Goal: Complete application form

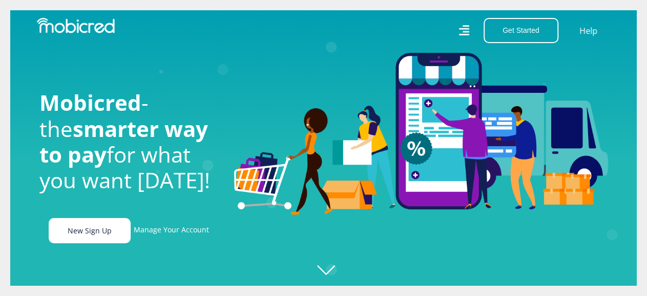
scroll to position [0, 584]
click at [101, 226] on link "New Sign Up" at bounding box center [90, 230] width 82 height 25
click at [95, 236] on link "New Sign Up" at bounding box center [90, 230] width 82 height 25
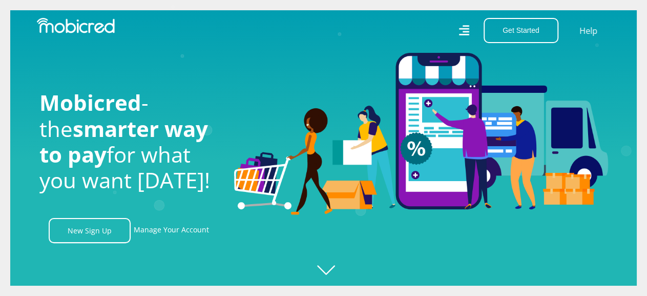
scroll to position [0, 1752]
click at [184, 237] on link "Manage Your Account" at bounding box center [171, 230] width 75 height 25
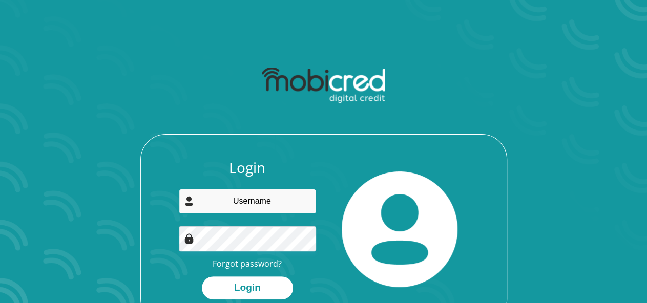
click at [252, 195] on input "email" at bounding box center [247, 201] width 137 height 25
type input "[EMAIL_ADDRESS][DOMAIN_NAME]"
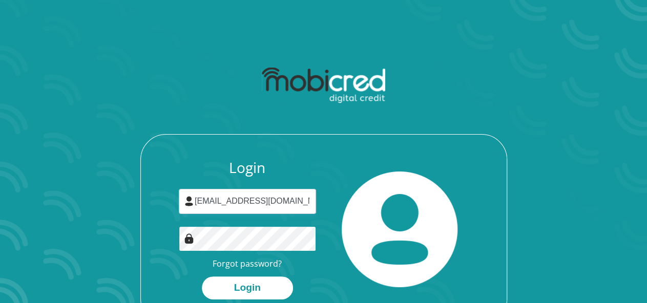
scroll to position [58, 0]
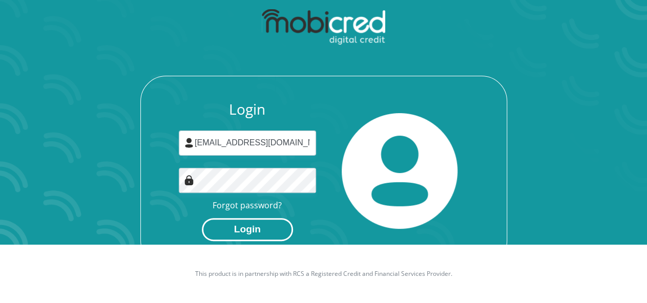
click at [235, 235] on button "Login" at bounding box center [247, 229] width 91 height 23
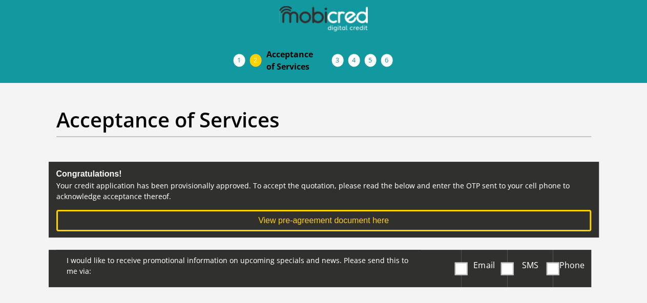
click at [463, 262] on span at bounding box center [461, 268] width 13 height 13
click at [463, 252] on input "Email" at bounding box center [463, 252] width 0 height 0
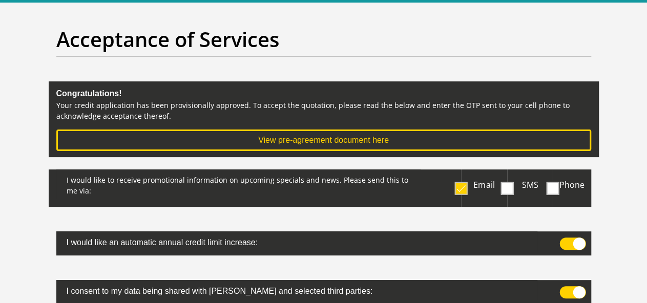
scroll to position [88, 0]
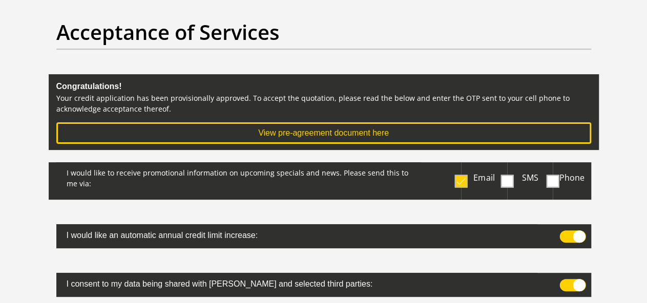
click at [581, 279] on span at bounding box center [572, 285] width 26 height 12
click at [564, 282] on input "checkbox" at bounding box center [564, 282] width 0 height 0
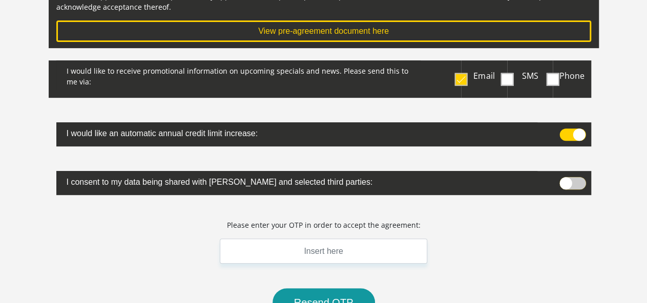
scroll to position [214, 0]
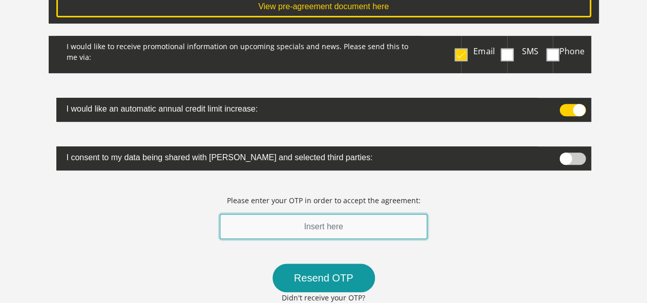
click at [339, 214] on input "text" at bounding box center [324, 226] width 208 height 25
drag, startPoint x: 346, startPoint y: 185, endPoint x: 343, endPoint y: 216, distance: 30.9
click at [343, 216] on div "I would like to receive promotional information on upcoming specials and news. …" at bounding box center [324, 224] width 550 height 376
type input "306742"
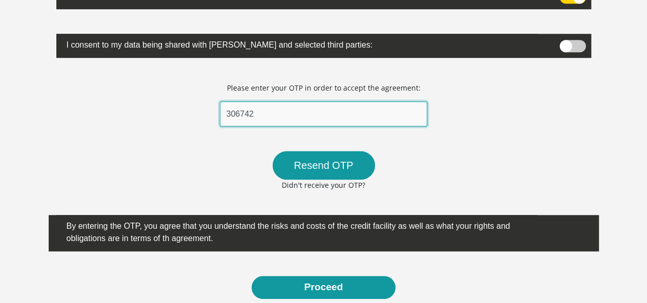
scroll to position [334, 0]
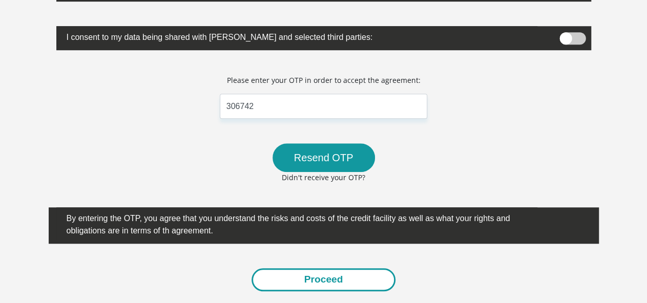
click at [344, 268] on button "Proceed" at bounding box center [323, 279] width 144 height 23
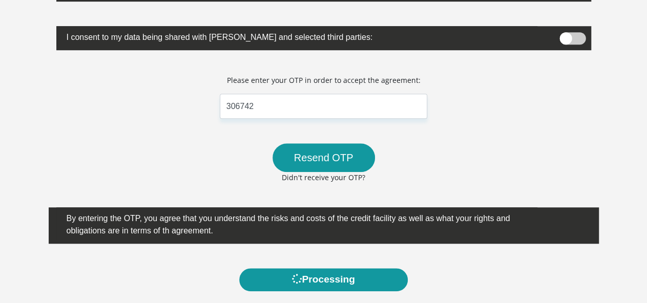
scroll to position [0, 0]
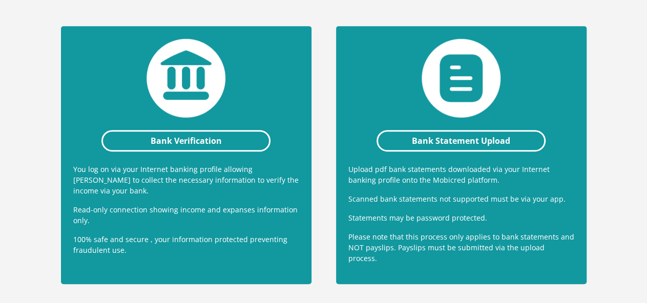
scroll to position [238, 0]
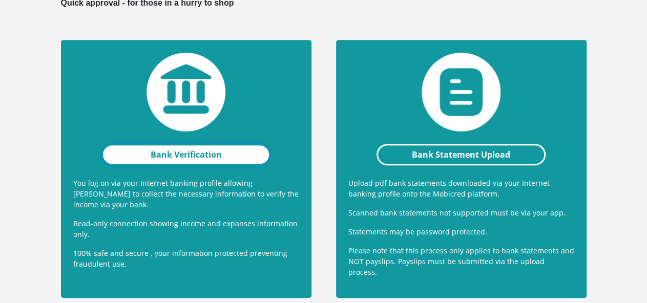
click at [194, 144] on link "Bank Verification" at bounding box center [186, 155] width 170 height 22
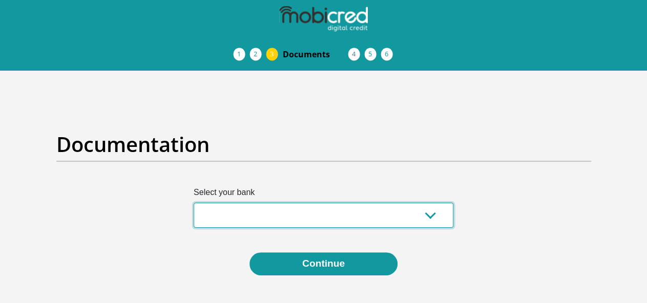
click at [289, 203] on select "Absa Capitec Bank Discovery Bank First National Bank Nedbank Standard Bank Tyme…" at bounding box center [324, 215] width 260 height 25
select select "{"id":"2","title":"Capitec Bank","institution":"Capitec","alias":"capitec","cou…"
click at [194, 203] on select "Absa Capitec Bank Discovery Bank First National Bank Nedbank Standard Bank Tyme…" at bounding box center [324, 215] width 260 height 25
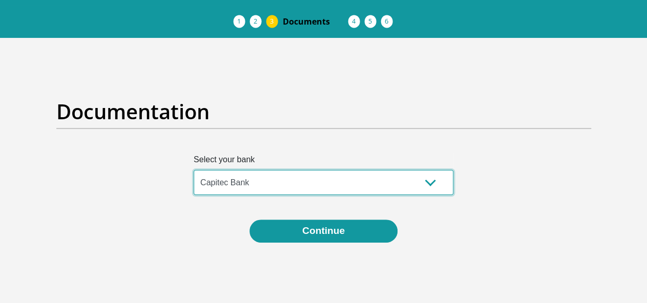
scroll to position [33, 0]
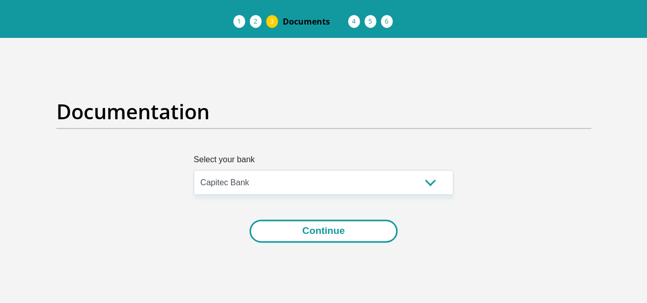
click at [288, 220] on button "Continue" at bounding box center [323, 231] width 148 height 23
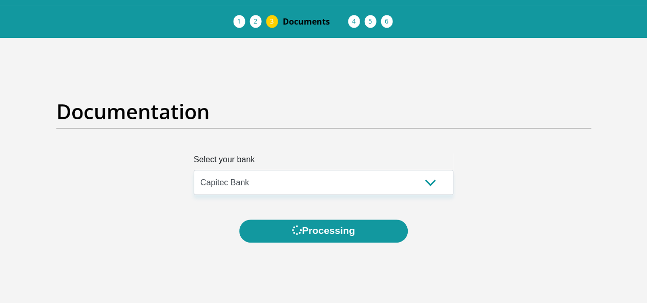
scroll to position [0, 0]
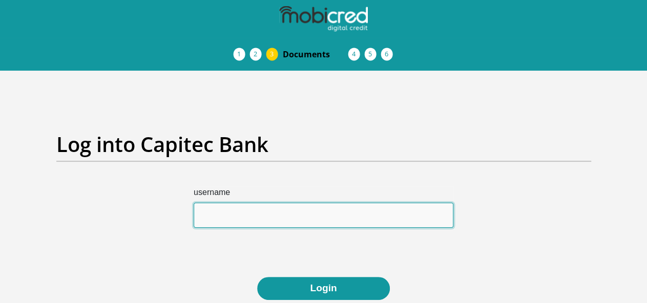
click at [285, 203] on input "username" at bounding box center [324, 215] width 260 height 25
type input "M"
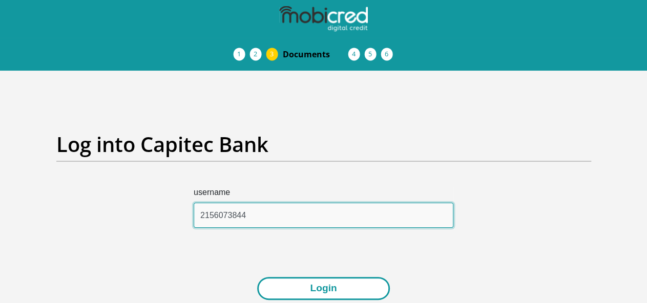
type input "2156073844"
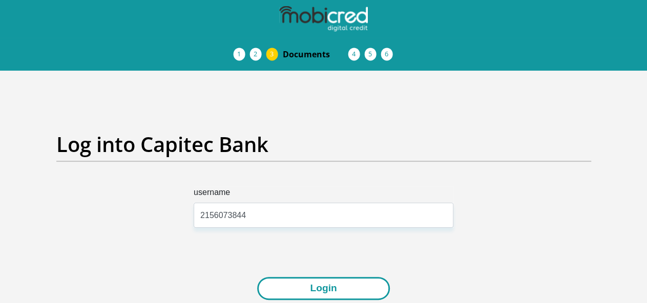
click at [312, 277] on button "Login" at bounding box center [323, 288] width 132 height 23
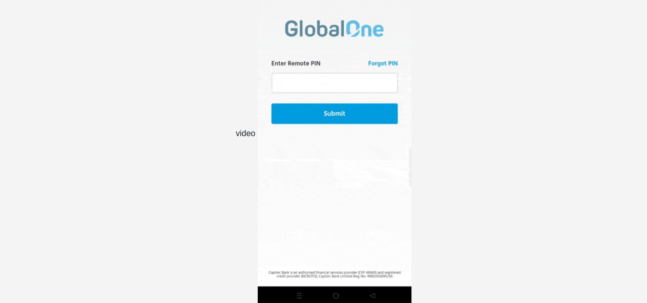
scroll to position [265, 0]
